Goal: Check status: Check status

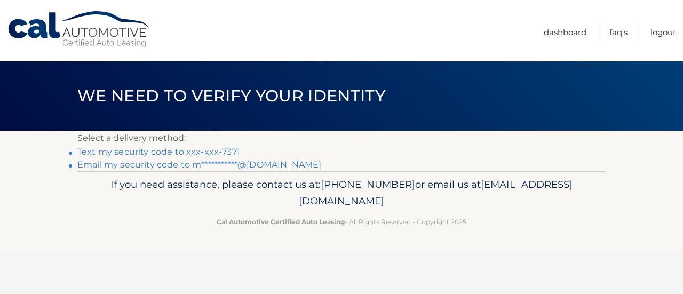
click at [232, 169] on link "**********" at bounding box center [199, 164] width 244 height 10
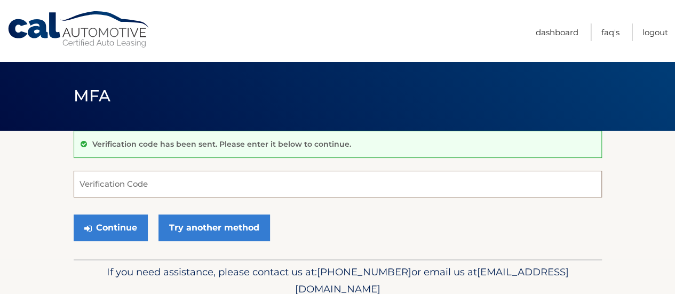
click at [234, 185] on input "Verification Code" at bounding box center [338, 184] width 528 height 27
paste input "564280"
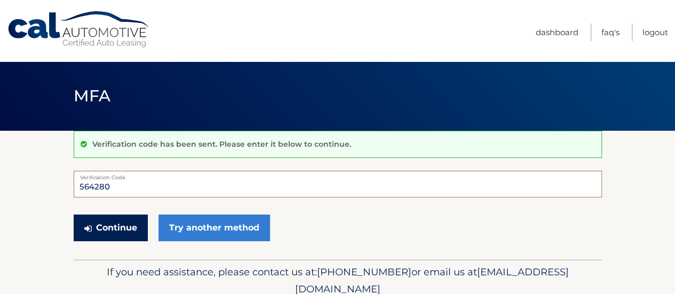
type input "564280"
click at [119, 222] on button "Continue" at bounding box center [111, 227] width 74 height 27
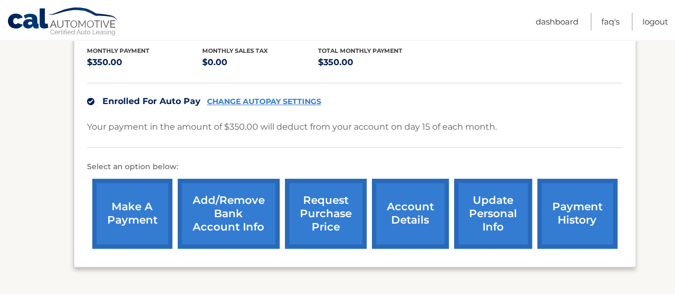
scroll to position [310, 0]
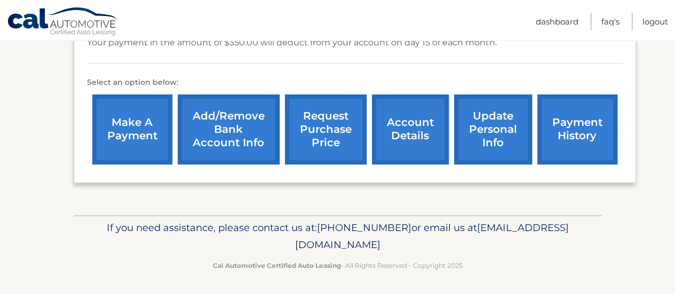
click at [582, 131] on link "payment history" at bounding box center [577, 129] width 80 height 70
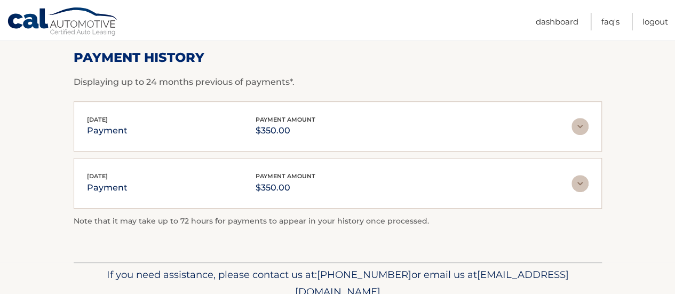
scroll to position [160, 0]
click at [576, 123] on img at bounding box center [579, 125] width 17 height 17
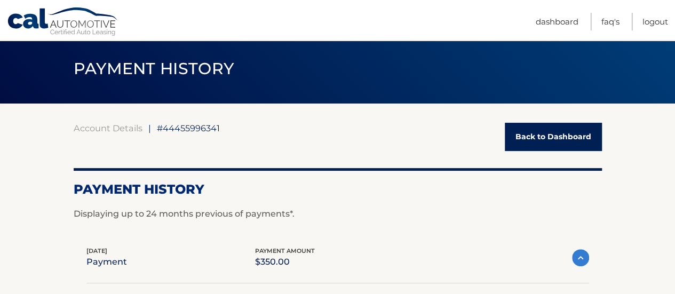
scroll to position [0, 0]
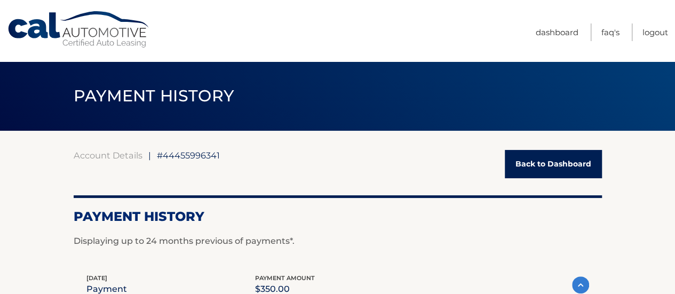
click at [534, 159] on link "Back to Dashboard" at bounding box center [553, 164] width 97 height 28
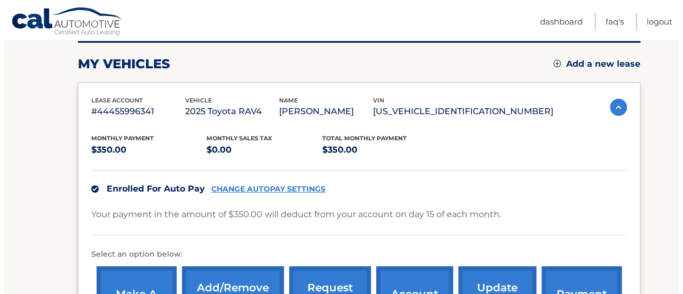
scroll to position [213, 0]
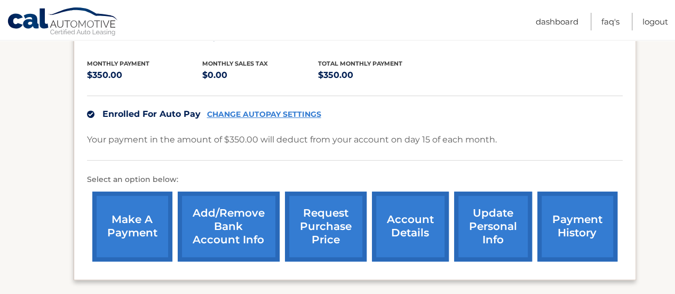
click at [326, 233] on link "request purchase price" at bounding box center [326, 226] width 82 height 70
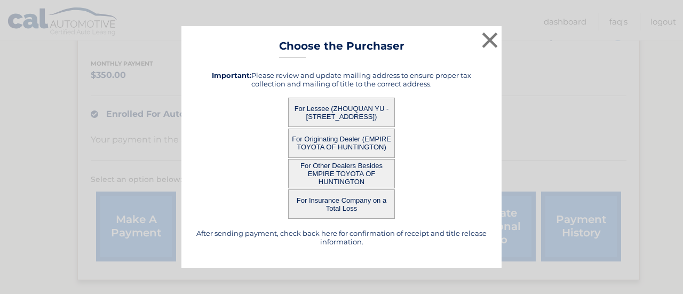
click at [369, 105] on button "For Lessee (ZHOUQUAN YU - [STREET_ADDRESS])" at bounding box center [341, 112] width 107 height 29
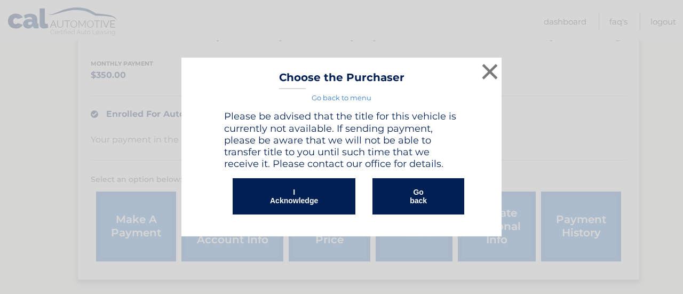
click at [326, 195] on button "I Acknowledge" at bounding box center [294, 196] width 123 height 36
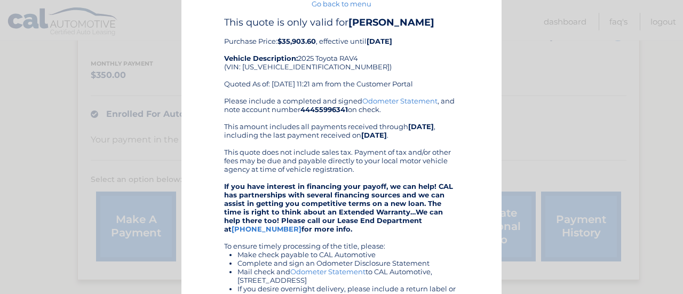
scroll to position [9, 0]
